Goal: Task Accomplishment & Management: Manage account settings

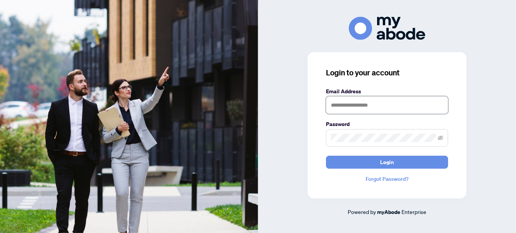
click at [393, 104] on input "text" at bounding box center [387, 106] width 122 height 18
type input "**********"
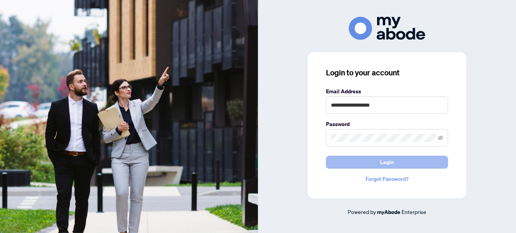
click at [385, 164] on span "Login" at bounding box center [387, 162] width 14 height 12
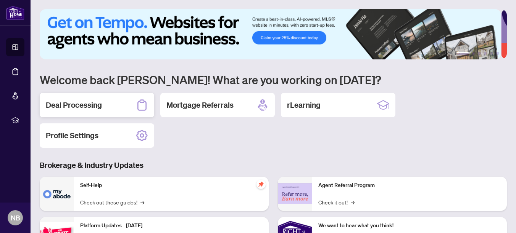
click at [70, 106] on h2 "Deal Processing" at bounding box center [74, 105] width 56 height 11
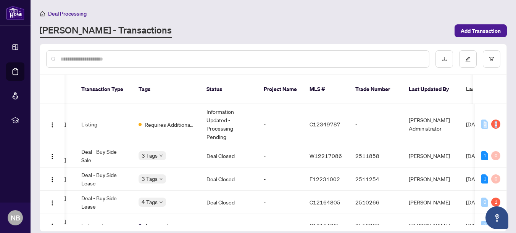
scroll to position [0, 196]
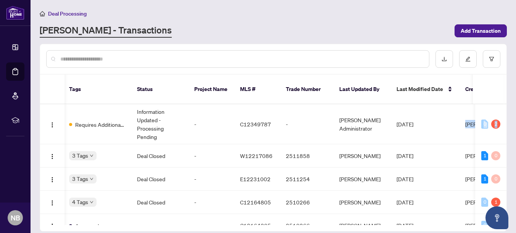
click at [506, 105] on div "49085 [STREET_ADDRESS] Listing Requires Additional Docs Information Updated - P…" at bounding box center [273, 165] width 466 height 121
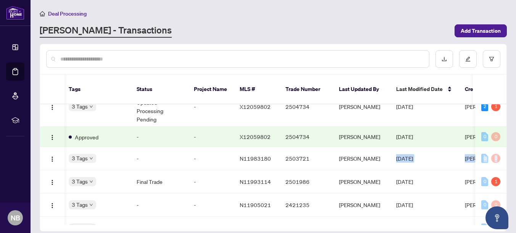
scroll to position [0, 271]
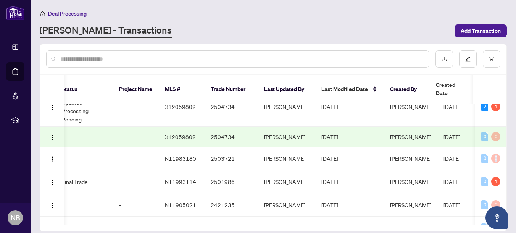
drag, startPoint x: 504, startPoint y: 160, endPoint x: 507, endPoint y: 152, distance: 8.9
click at [507, 152] on main "Deal Processing [PERSON_NAME] - Transactions Add Transaction Ticket Number Prop…" at bounding box center [273, 116] width 485 height 233
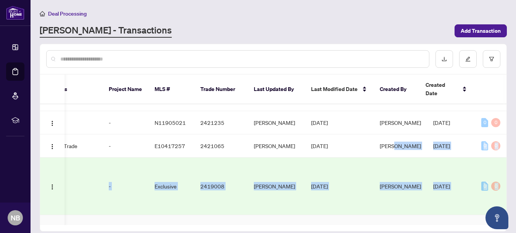
scroll to position [320, 282]
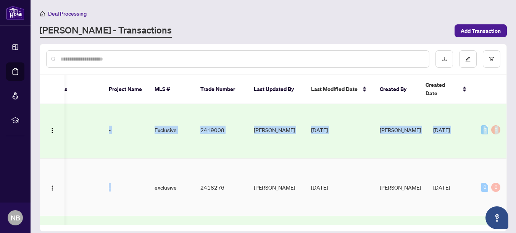
drag, startPoint x: 399, startPoint y: 214, endPoint x: 141, endPoint y: 214, distance: 257.9
click at [141, 214] on tbody "49085 [STREET_ADDRESS] Listing Requires Additional Docs Information Updated - P…" at bounding box center [135, 33] width 753 height 483
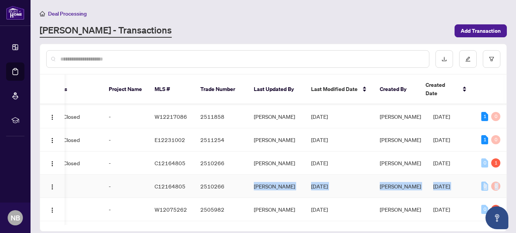
scroll to position [0, 0]
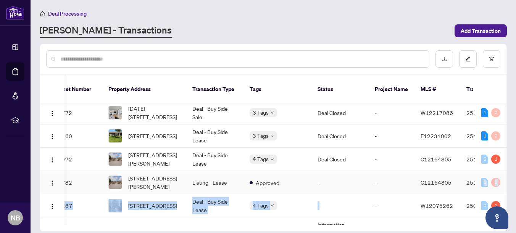
drag, startPoint x: 250, startPoint y: 214, endPoint x: -2, endPoint y: 206, distance: 251.5
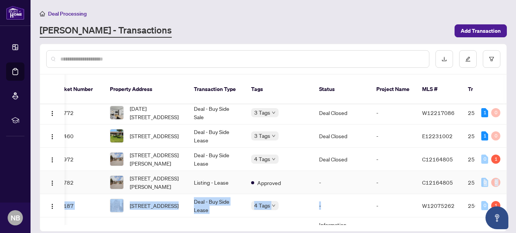
click at [0, 206] on html "Dashboard Deal Processing Mortgage Referrals rLearning NB [PERSON_NAME] [EMAIL_…" at bounding box center [258, 116] width 516 height 233
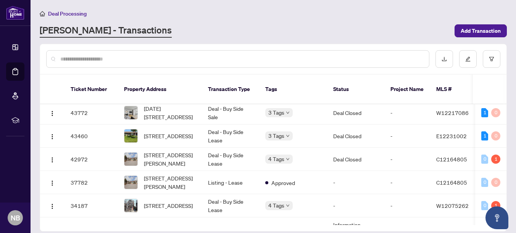
click at [333, 19] on div "Deal Processing [PERSON_NAME] - Transactions Add Transaction" at bounding box center [273, 23] width 467 height 29
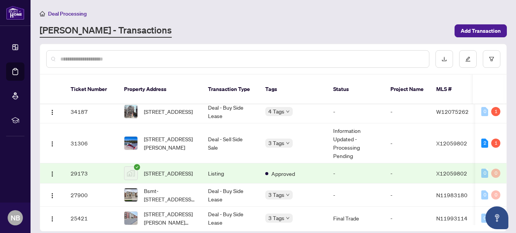
scroll to position [144, 0]
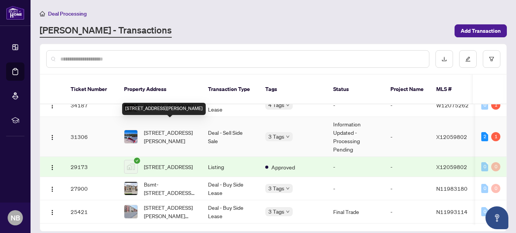
click at [168, 132] on span "[STREET_ADDRESS][PERSON_NAME]" at bounding box center [170, 137] width 52 height 17
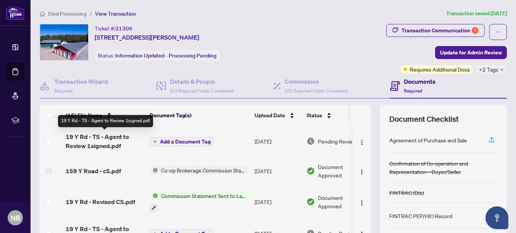
click at [106, 146] on span "19 Y Rd - TS - Agent to Review 1signed.pdf" at bounding box center [105, 141] width 78 height 18
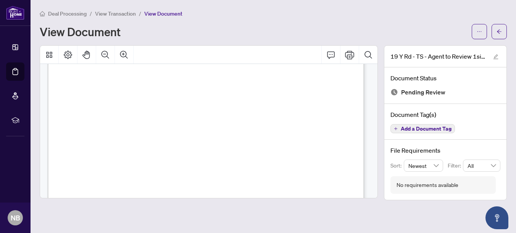
scroll to position [193, 0]
drag, startPoint x: 371, startPoint y: 110, endPoint x: 371, endPoint y: 87, distance: 23.7
click at [502, 31] on button "button" at bounding box center [498, 31] width 15 height 15
